Goal: Task Accomplishment & Management: Use online tool/utility

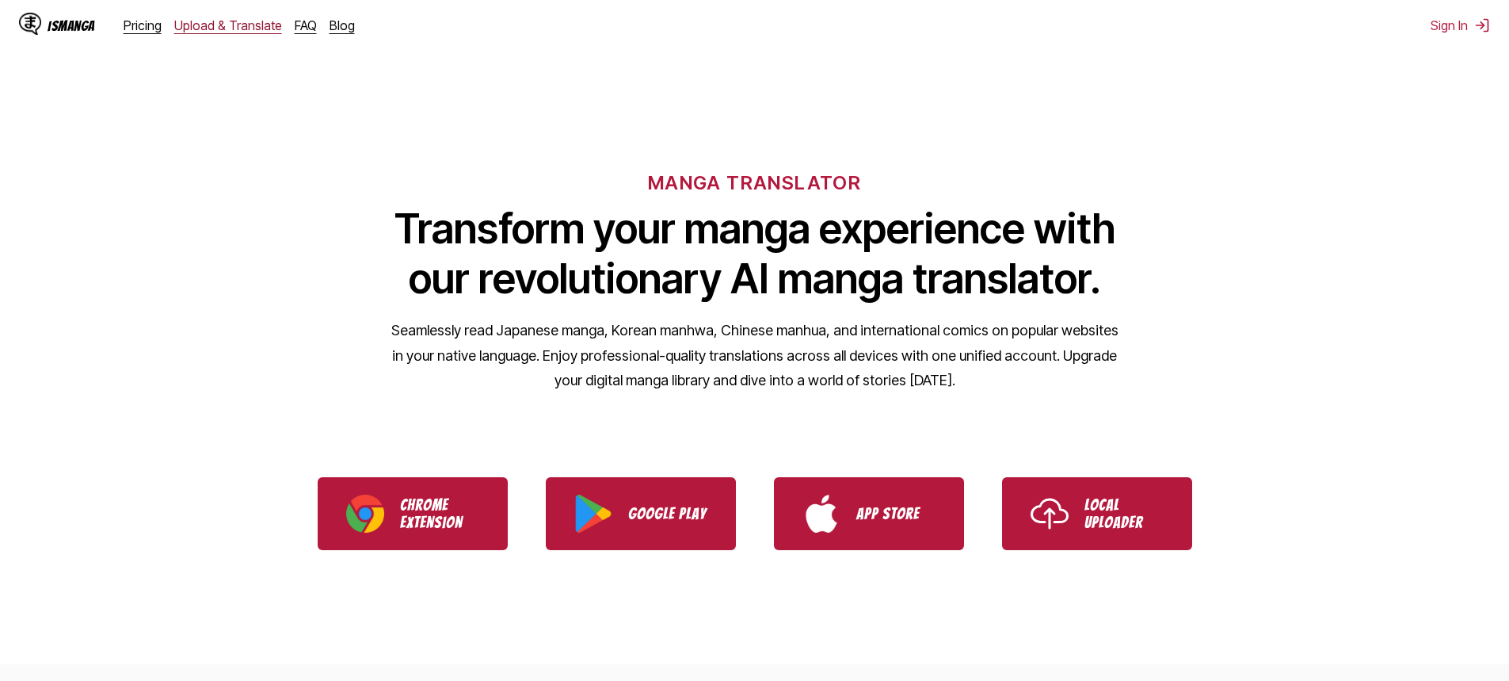
click at [214, 21] on link "Upload & Translate" at bounding box center [228, 25] width 108 height 16
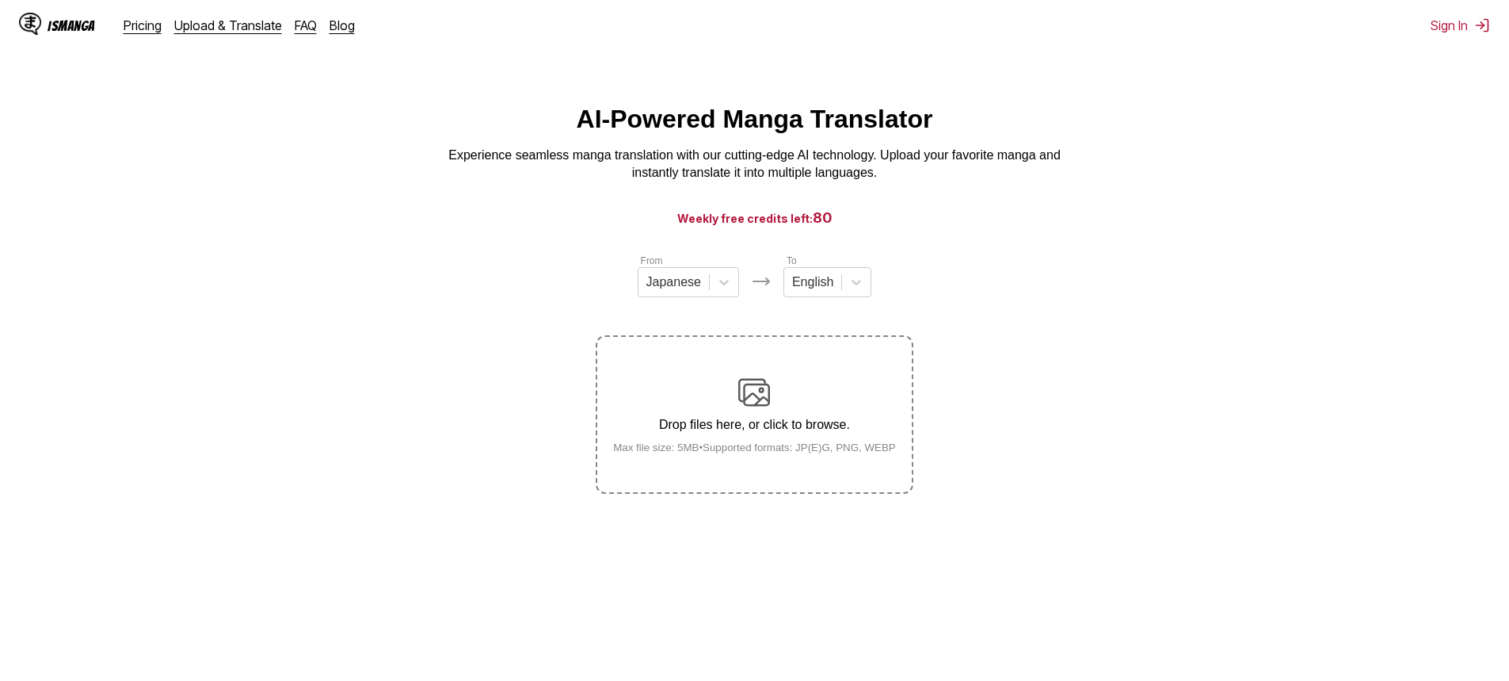
click at [703, 389] on div "Drop files here, or click to browse. Max file size: 5MB • Supported formats: JP…" at bounding box center [755, 414] width 308 height 77
click at [0, 0] on input "Drop files here, or click to browse. Max file size: 5MB • Supported formats: JP…" at bounding box center [0, 0] width 0 height 0
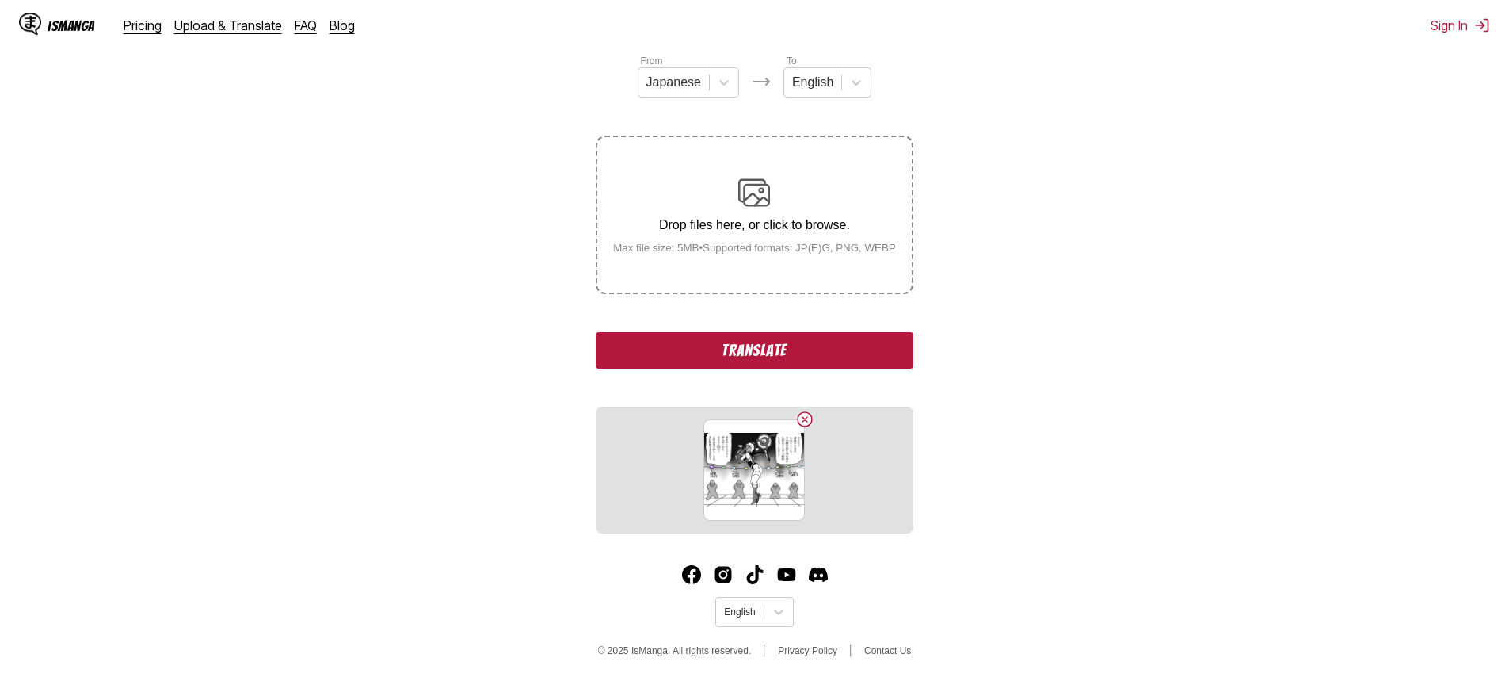
click at [773, 347] on button "Translate" at bounding box center [754, 350] width 317 height 36
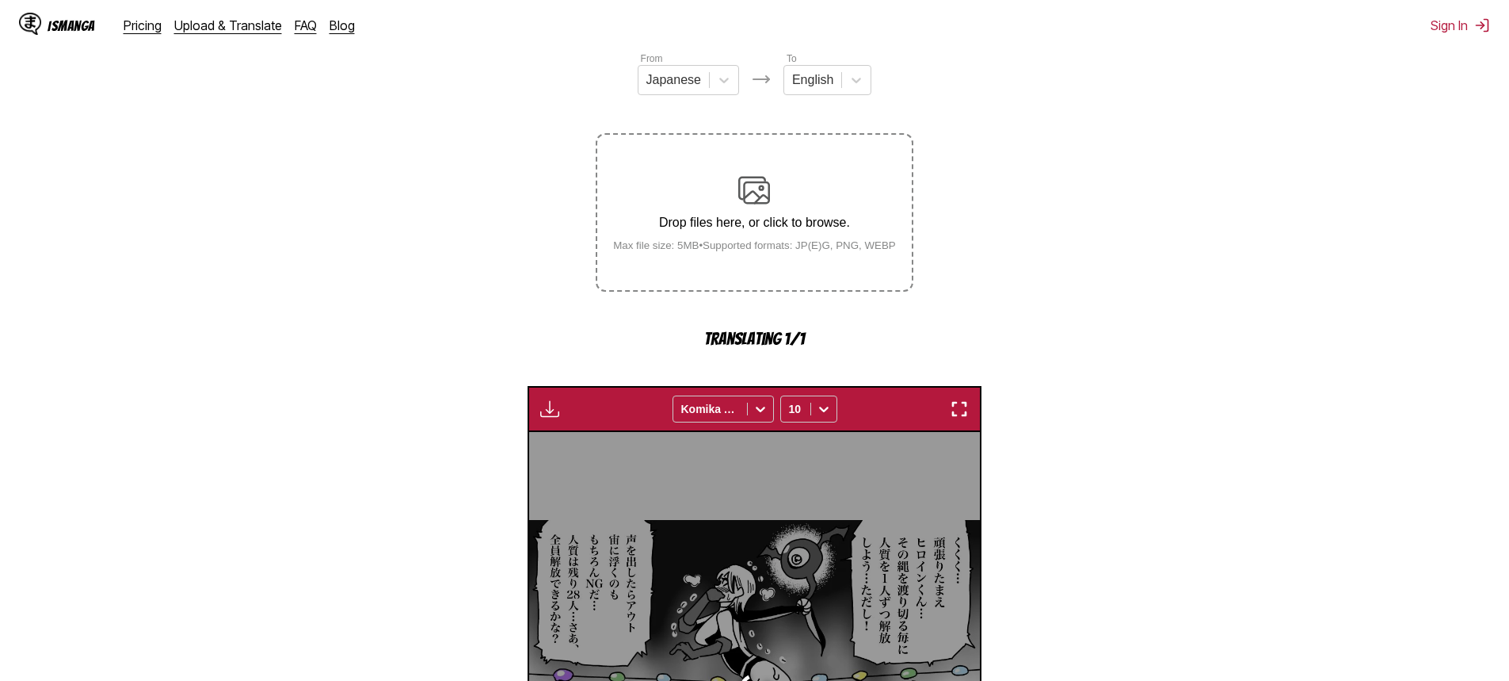
scroll to position [469, 0]
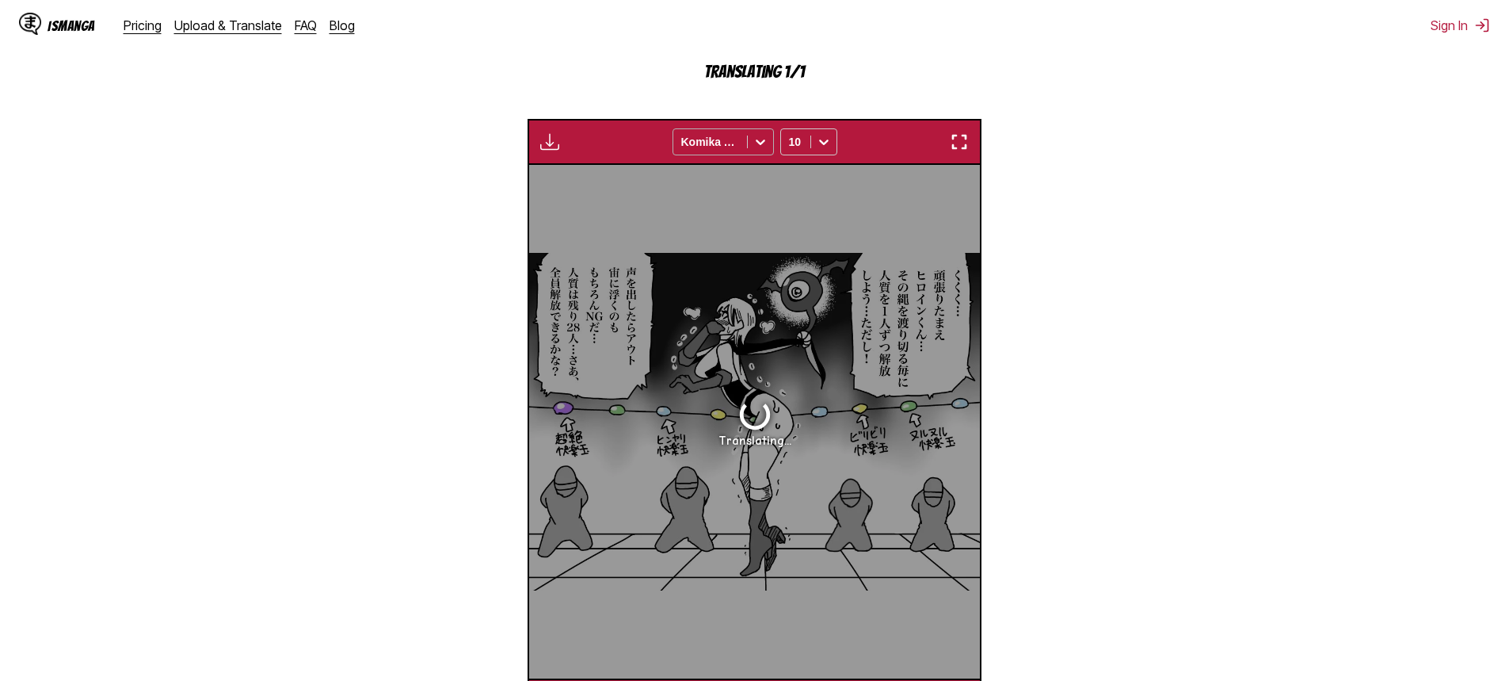
click at [765, 143] on icon at bounding box center [761, 142] width 16 height 16
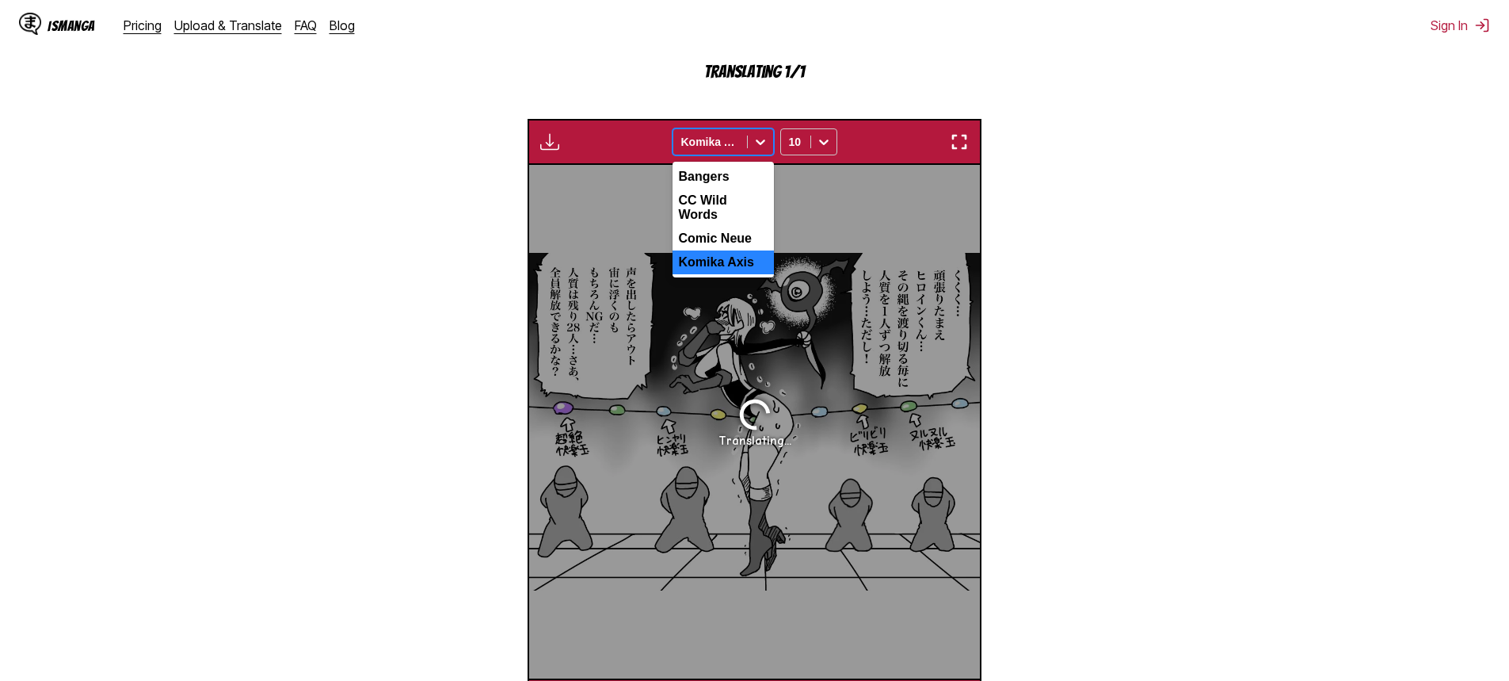
click at [765, 143] on icon at bounding box center [761, 142] width 16 height 16
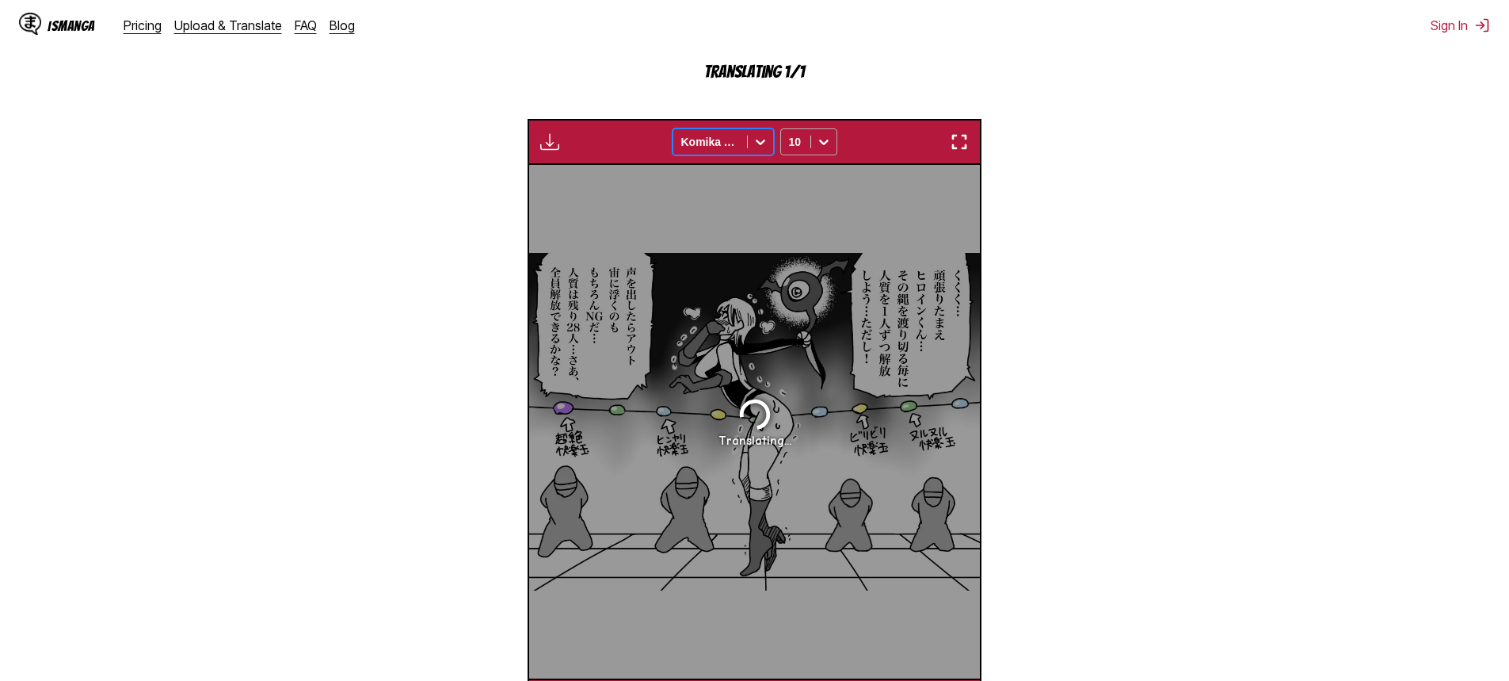
click at [820, 143] on icon at bounding box center [824, 142] width 10 height 6
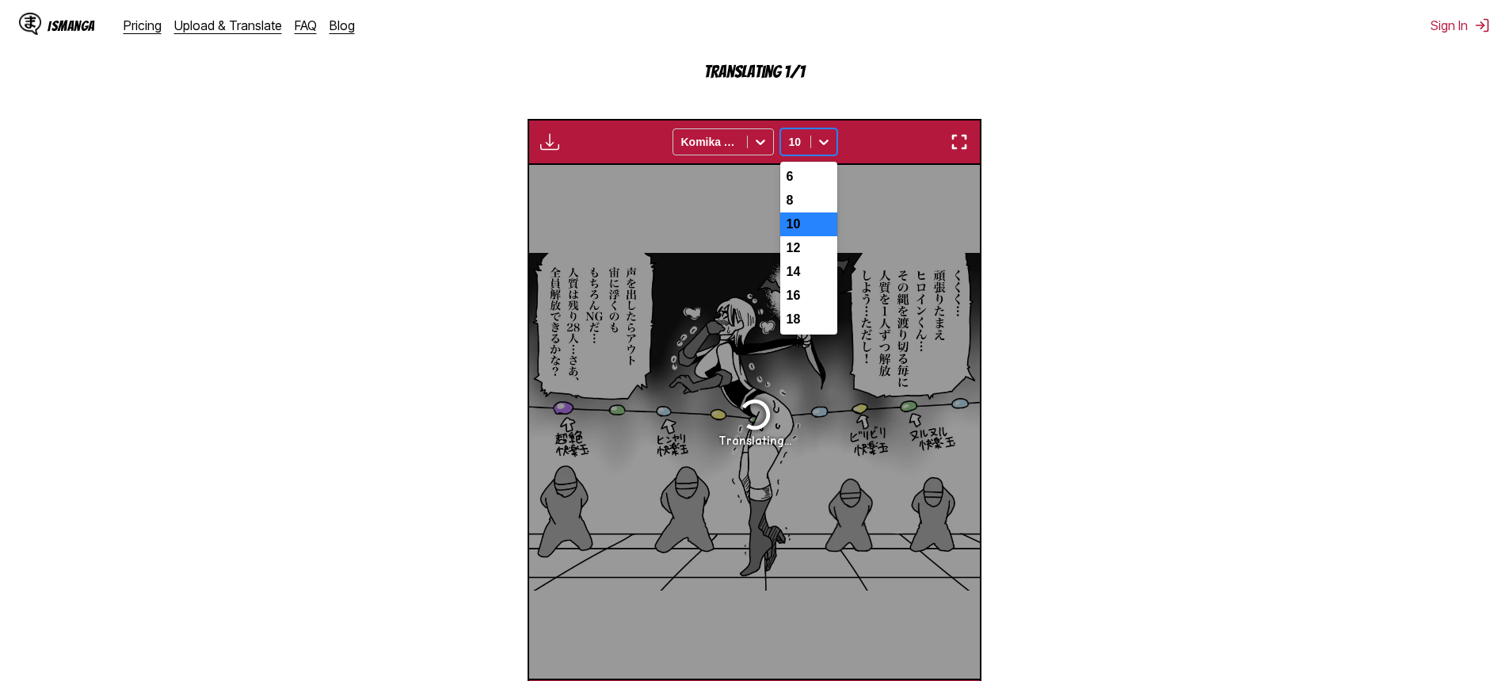
click at [820, 143] on icon at bounding box center [824, 142] width 10 height 6
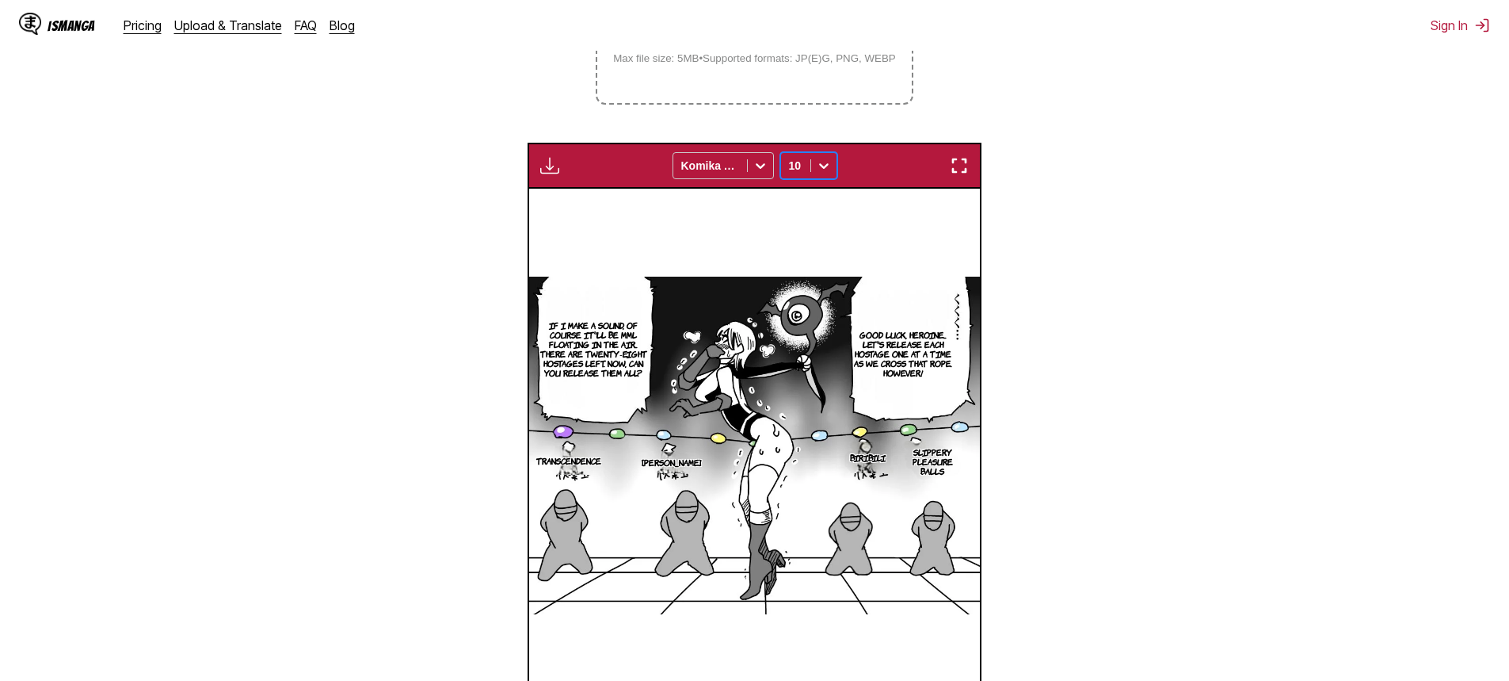
scroll to position [390, 0]
